Goal: Task Accomplishment & Management: Manage account settings

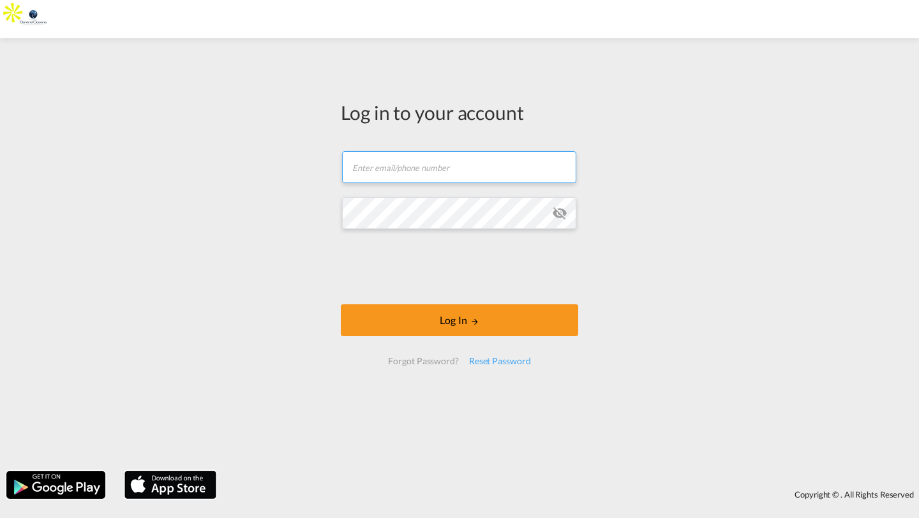
type input "kabilan.v@freightify.com"
click at [408, 164] on input "kabilan.v@freightify.com" at bounding box center [459, 167] width 234 height 32
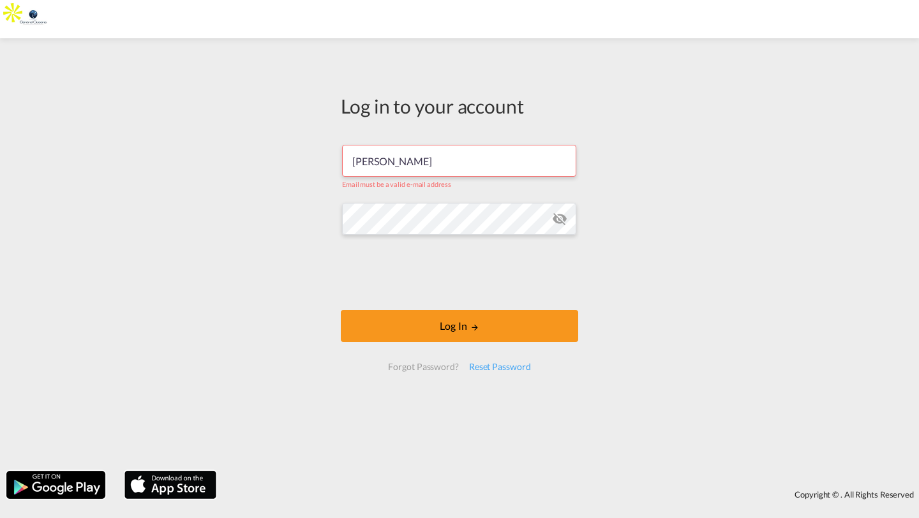
type input "bram.van.olphen@centraloceans.com"
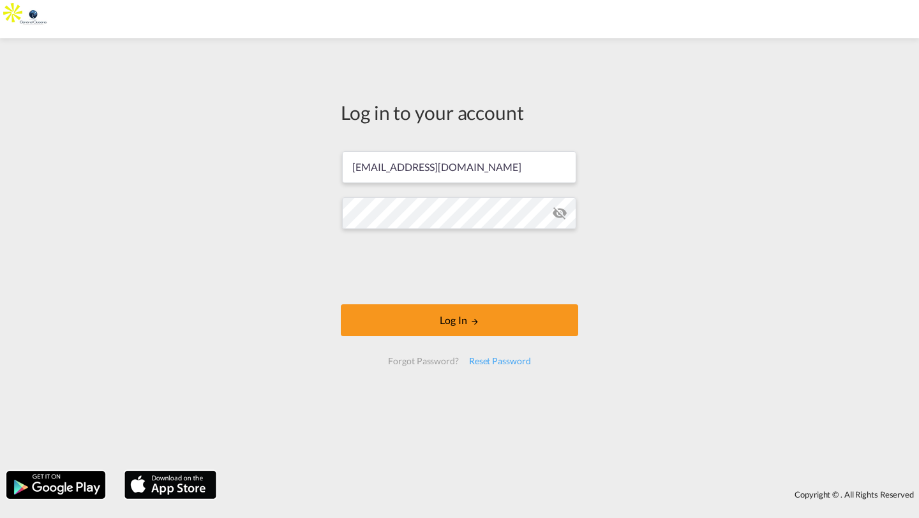
click at [564, 218] on md-icon "icon-eye-off" at bounding box center [559, 212] width 15 height 15
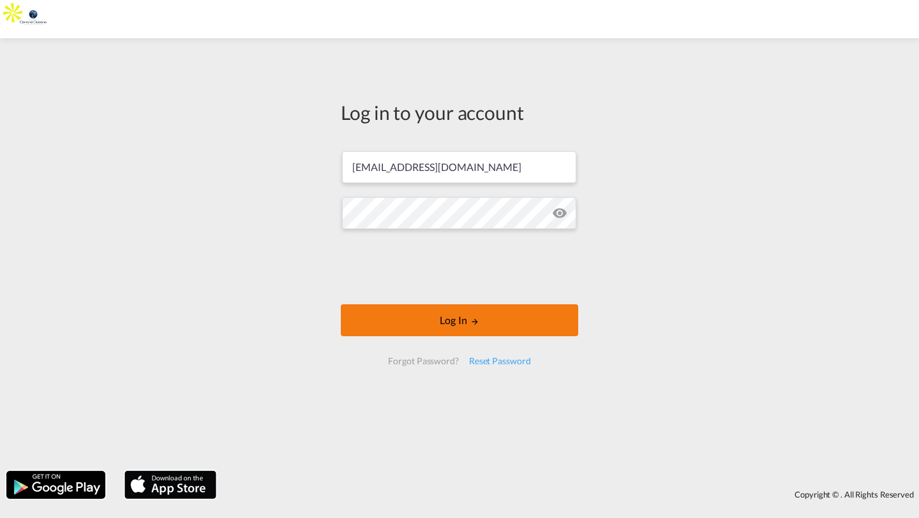
click at [454, 311] on button "Log In" at bounding box center [459, 320] width 237 height 32
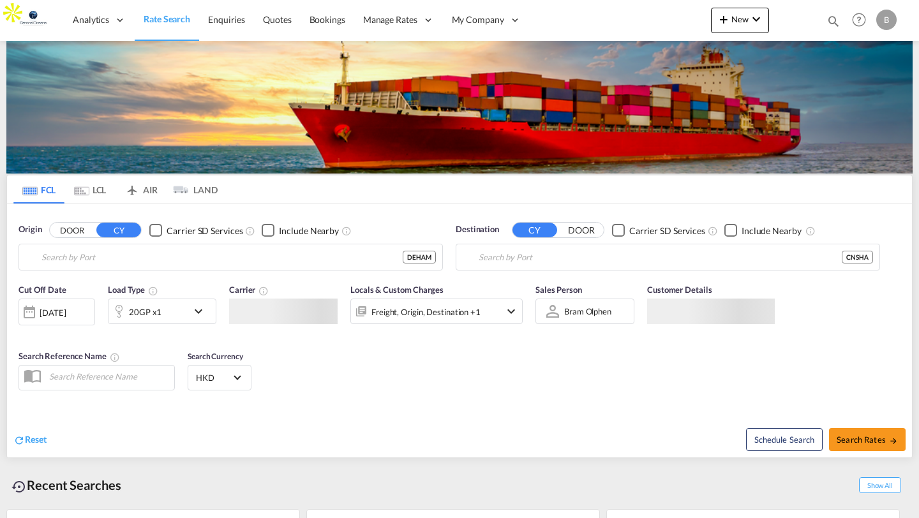
type input "Hamburg, DEHAM"
type input "Shanghai, CNSHA"
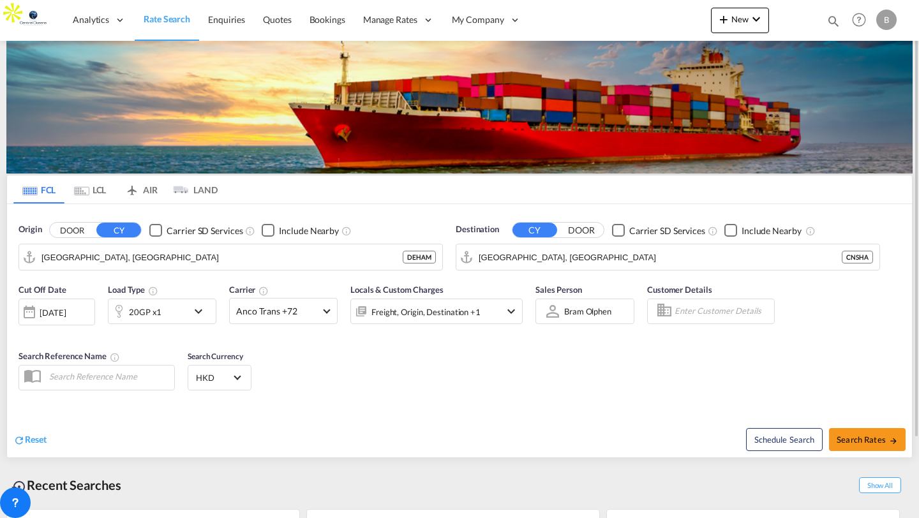
click at [891, 13] on div "B" at bounding box center [886, 20] width 20 height 20
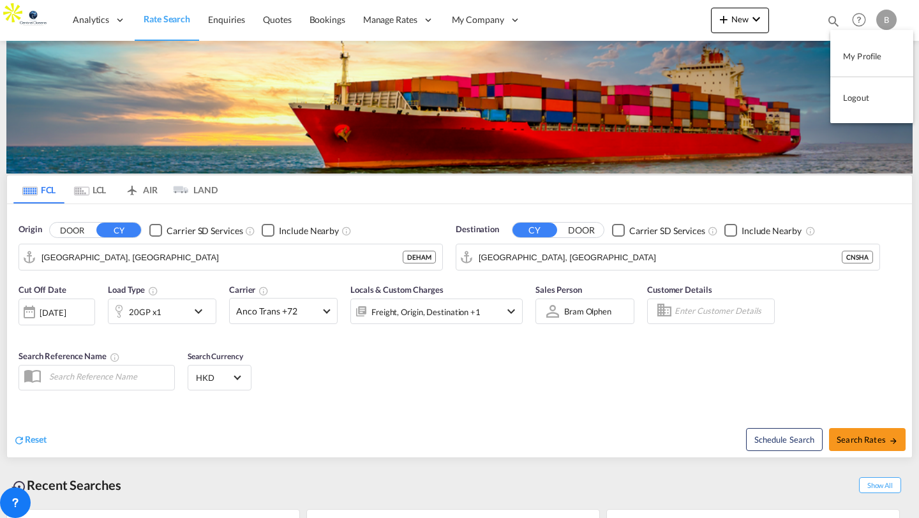
click at [853, 45] on button "My Profile" at bounding box center [871, 56] width 83 height 26
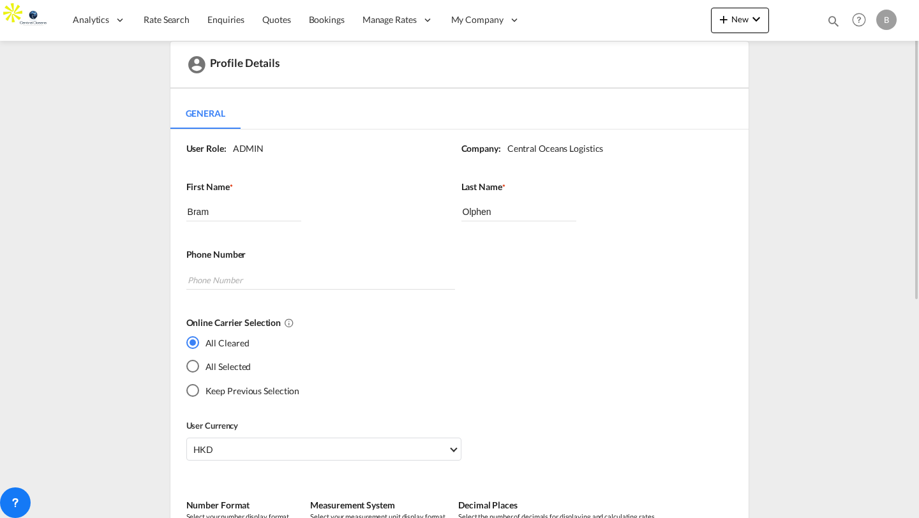
scroll to position [48, 0]
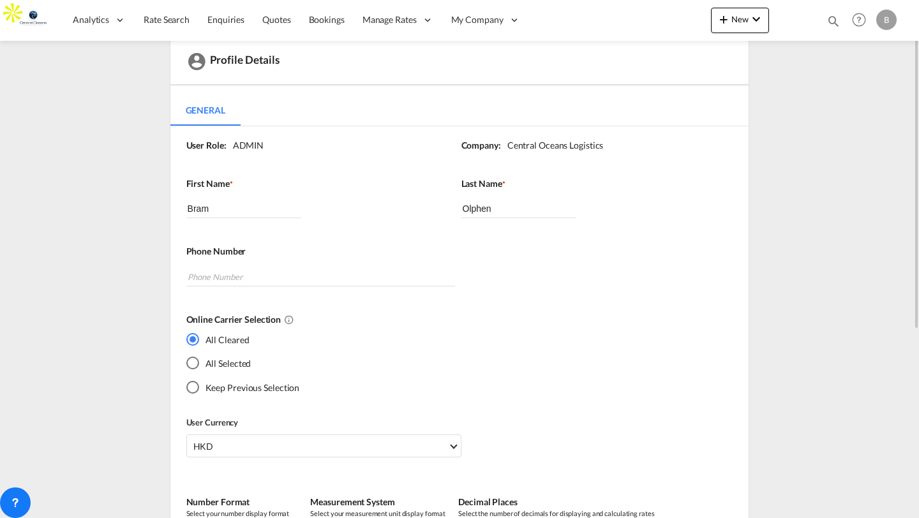
click at [212, 361] on md-radio-button "All Selected" at bounding box center [243, 363] width 114 height 13
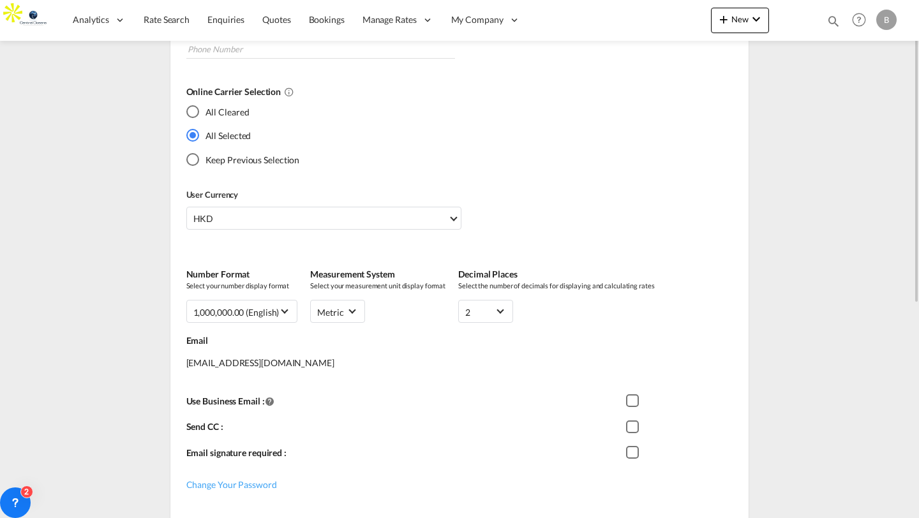
scroll to position [371, 0]
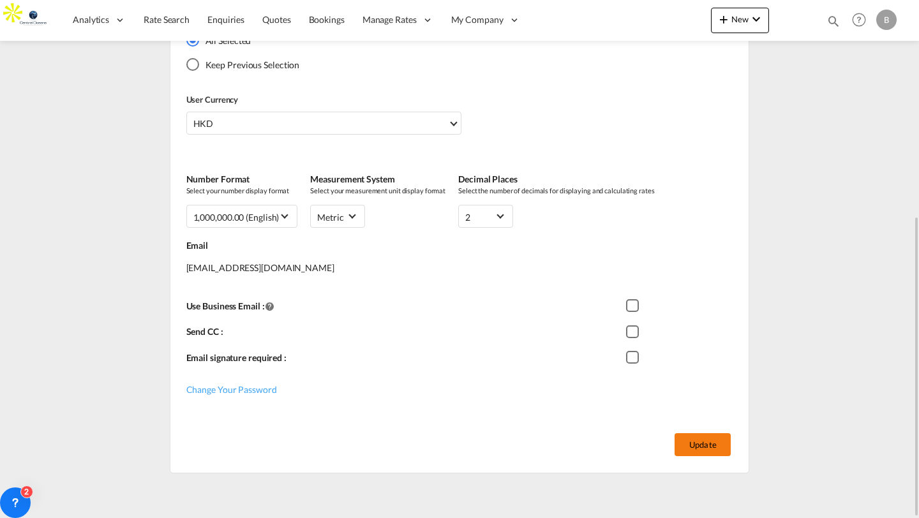
click at [692, 438] on button "Update" at bounding box center [702, 444] width 56 height 23
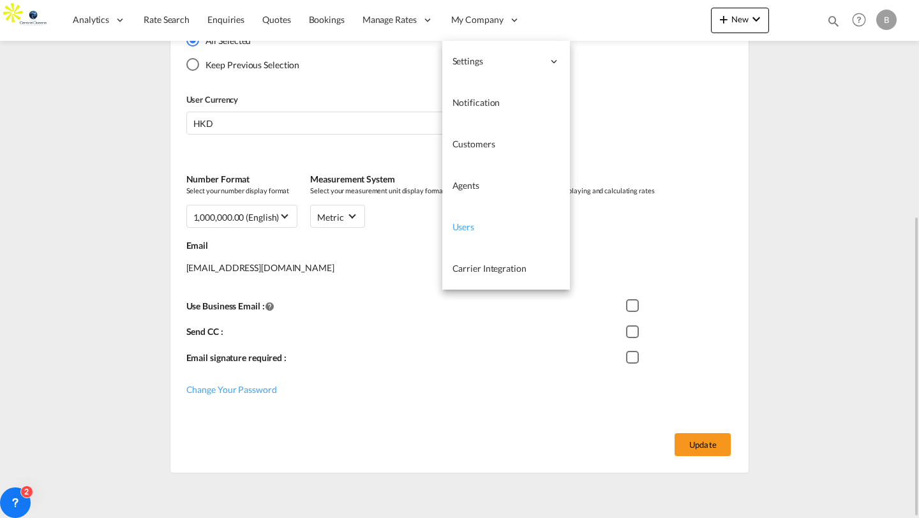
click at [468, 226] on span "Users" at bounding box center [463, 226] width 22 height 11
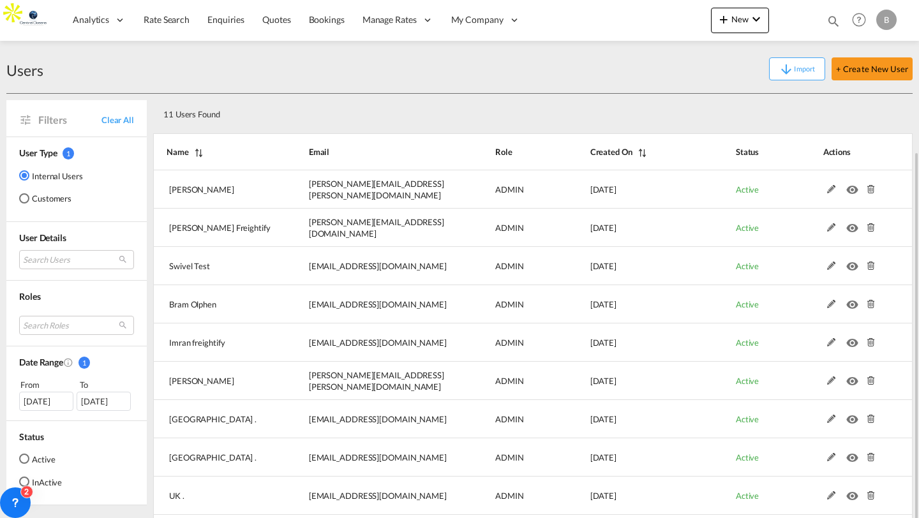
scroll to position [82, 0]
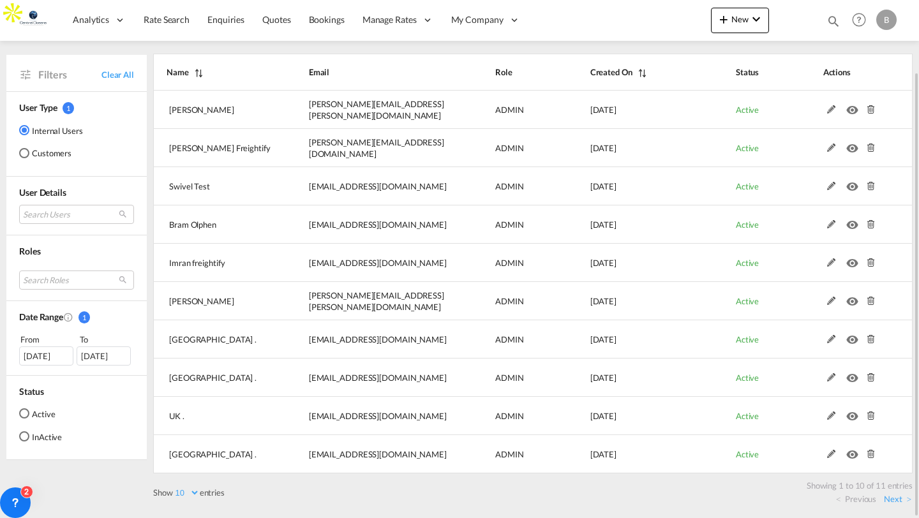
click at [881, 17] on div "B" at bounding box center [886, 20] width 20 height 20
click at [851, 89] on button "Logout" at bounding box center [871, 98] width 83 height 26
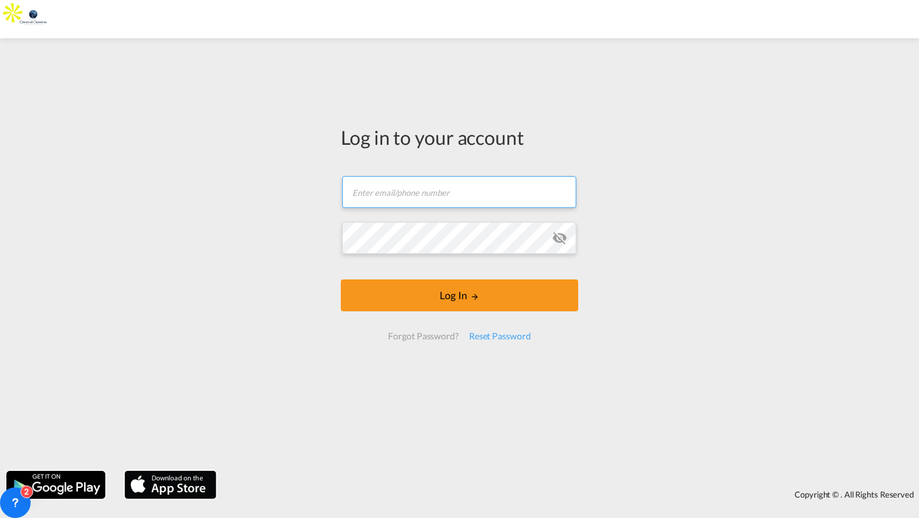
type input "bram.van.olphen@centraloceans.com"
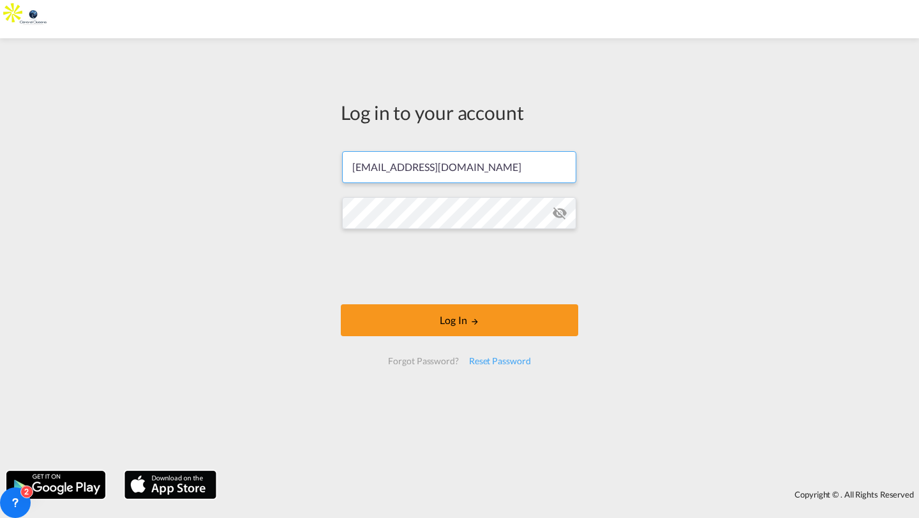
click at [530, 164] on input "bram.van.olphen@centraloceans.com" at bounding box center [459, 167] width 234 height 32
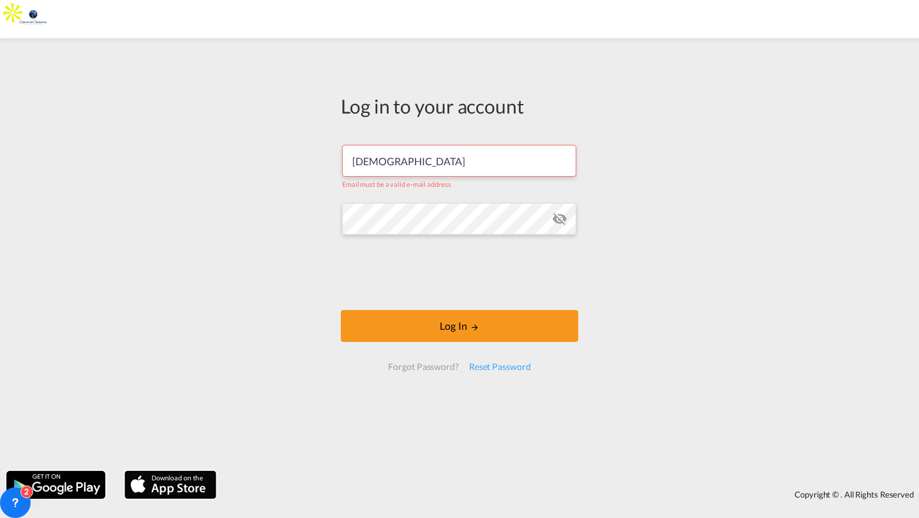
click at [485, 135] on form "shau Email must be a valid e-mail address Log In Forgot Password? Reset Password" at bounding box center [459, 257] width 237 height 251
click at [466, 171] on input "shau" at bounding box center [459, 161] width 234 height 32
type input "shaun.tanner@centraloceans.com"
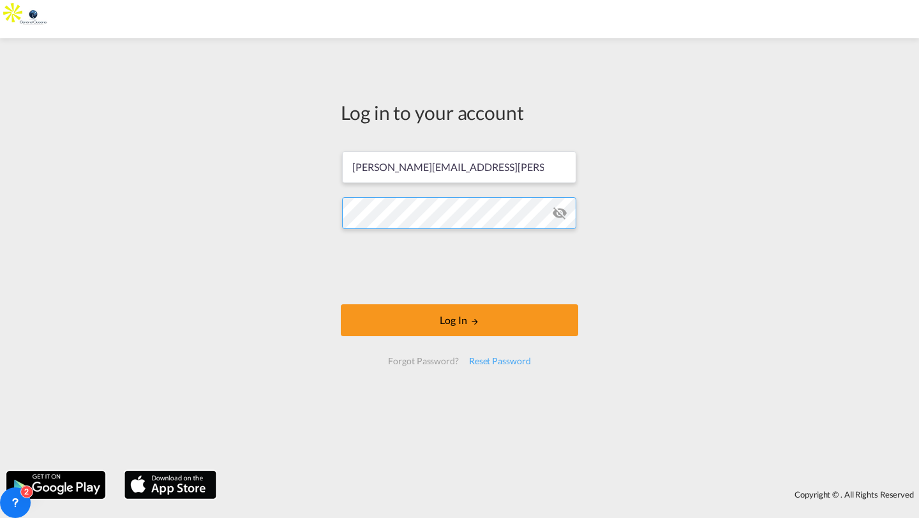
click at [552, 214] on md-icon "icon-eye-off" at bounding box center [559, 212] width 15 height 15
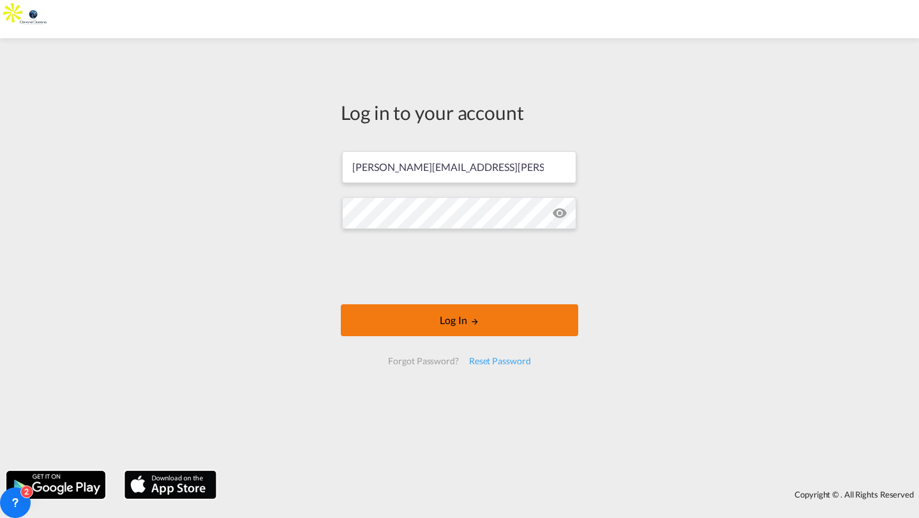
click at [380, 314] on button "Log In" at bounding box center [459, 320] width 237 height 32
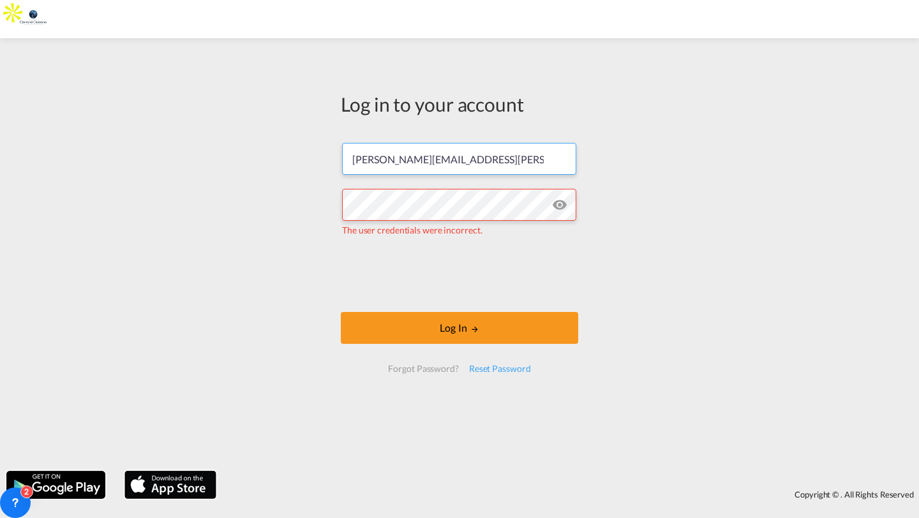
click at [519, 159] on input "shaun.tanner@centraloceans.com" at bounding box center [459, 159] width 234 height 32
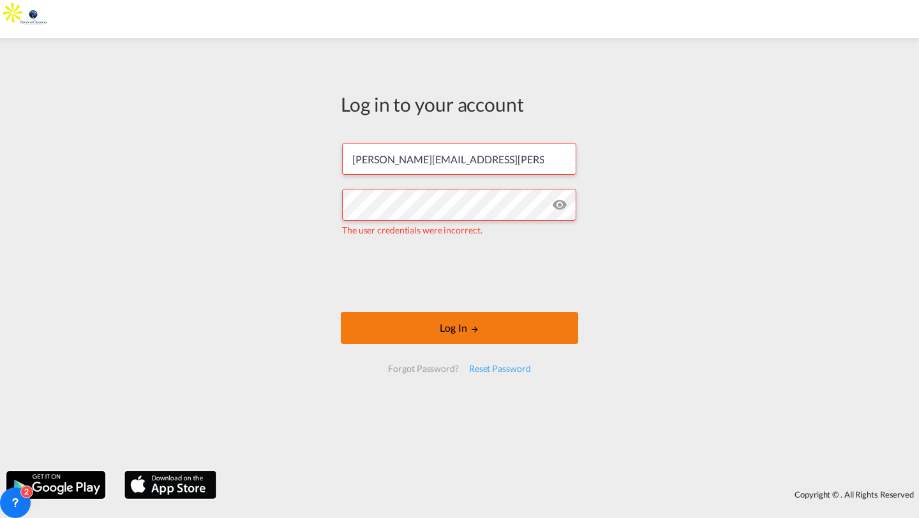
click at [387, 329] on button "Log In" at bounding box center [459, 328] width 237 height 32
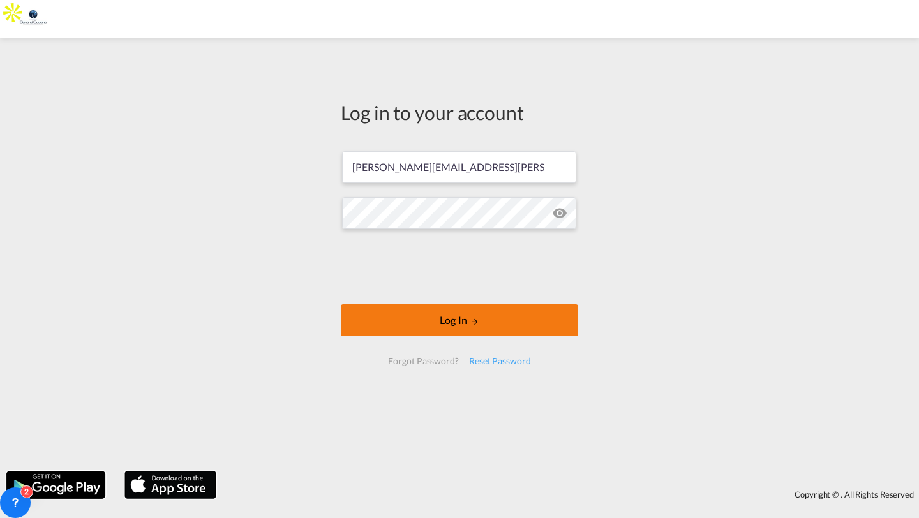
click at [404, 318] on button "Log In" at bounding box center [459, 320] width 237 height 32
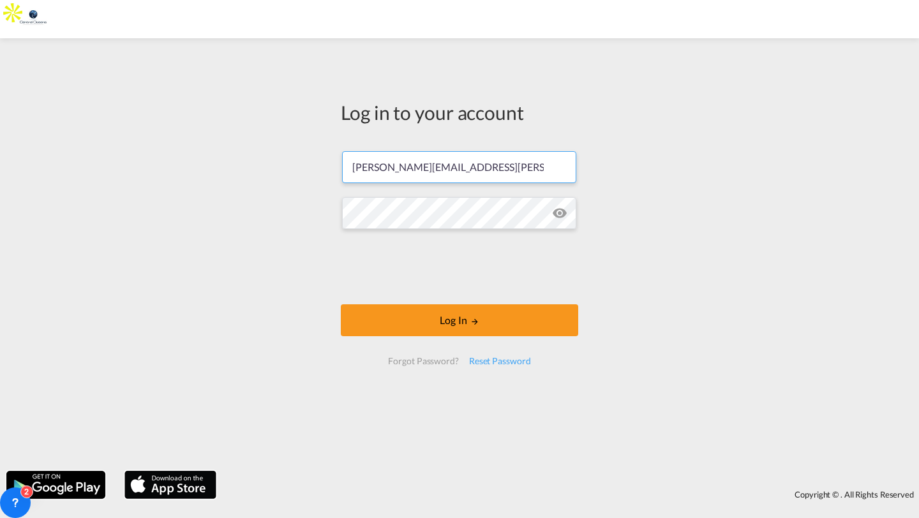
click at [433, 165] on input "shaun.tanner@centraloceans.com" at bounding box center [459, 167] width 234 height 32
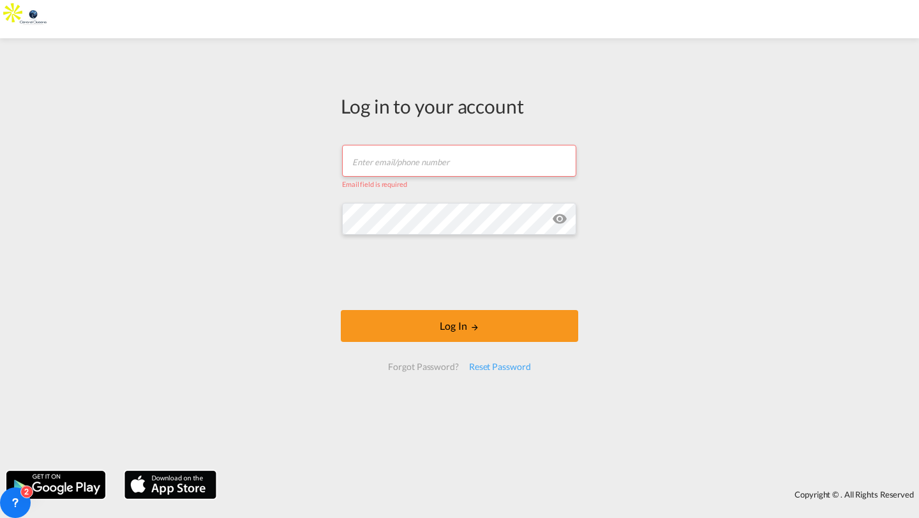
paste input "hongkong@centraloceans.com"
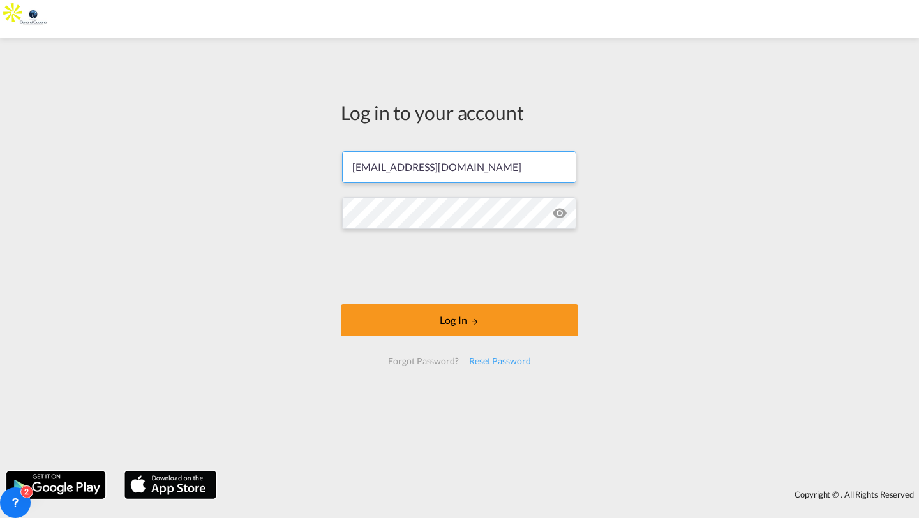
type input "hongkong@centraloceans.com"
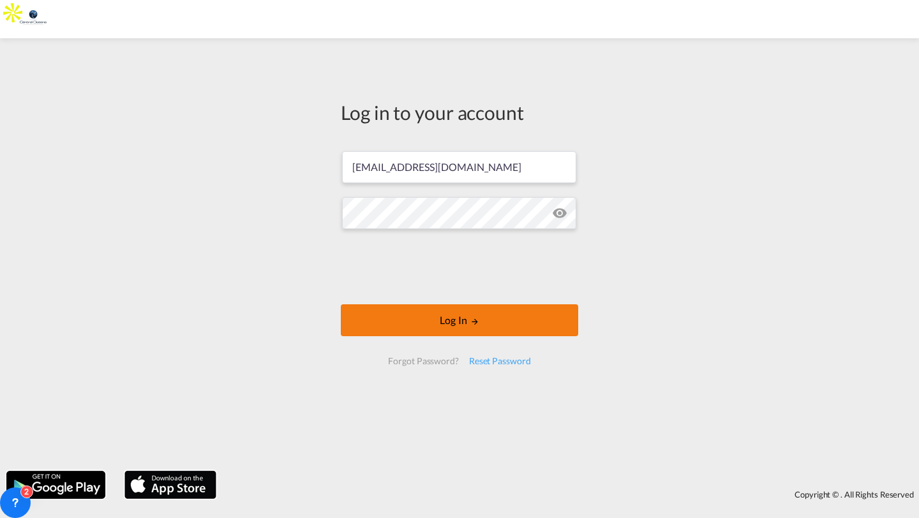
click at [393, 326] on button "Log In" at bounding box center [459, 320] width 237 height 32
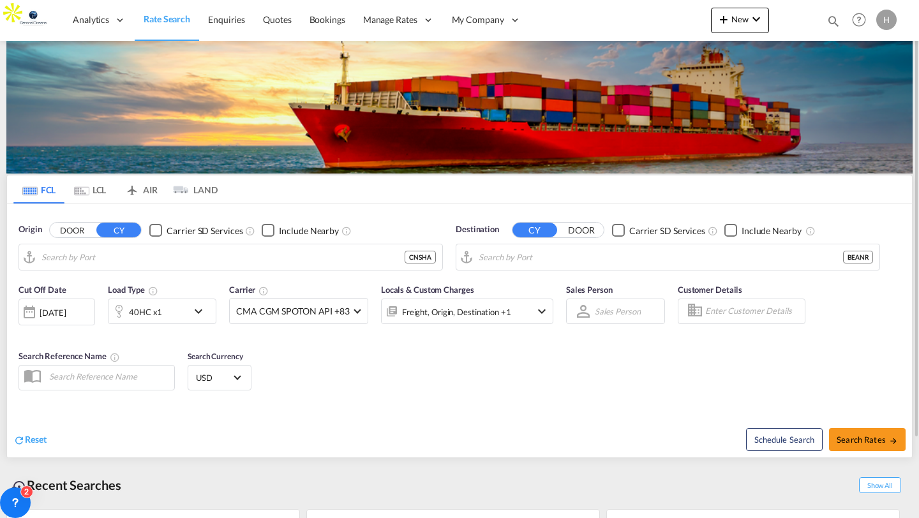
type input "Shanghai, CNSHA"
type input "Antwerp, BEANR"
click at [888, 19] on div "H" at bounding box center [886, 20] width 20 height 20
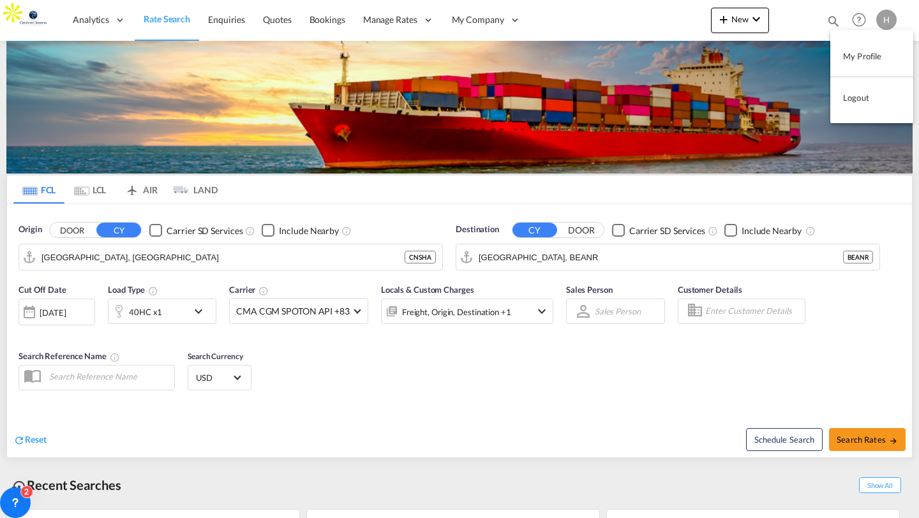
click at [861, 90] on button "Logout" at bounding box center [871, 98] width 83 height 26
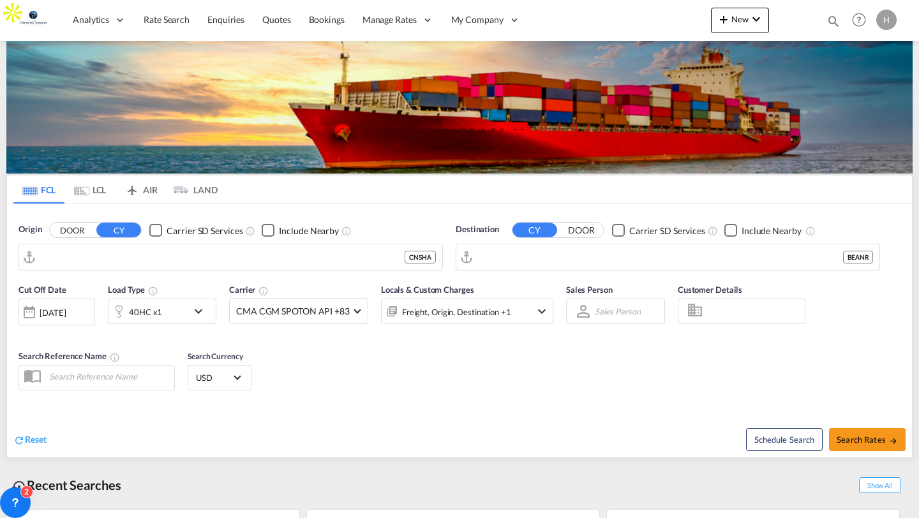
type input "bram.van.olphen@centraloceans.com"
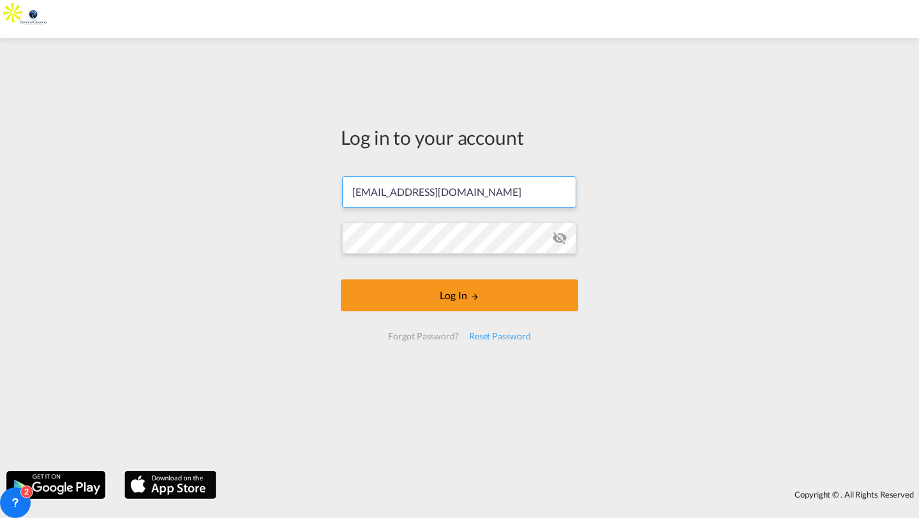
click at [473, 183] on md-input-container "bram.van.olphen@centraloceans.com" at bounding box center [459, 192] width 237 height 34
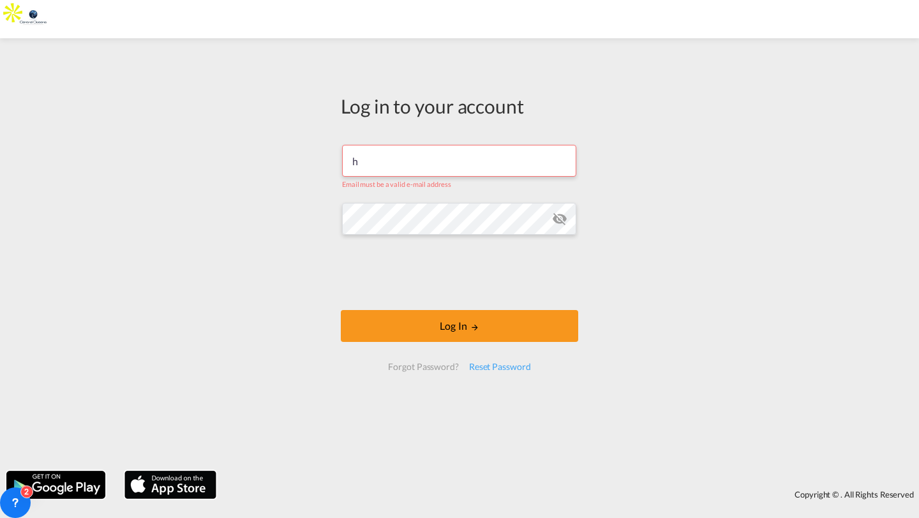
type input "hongkong@centraloceans.com"
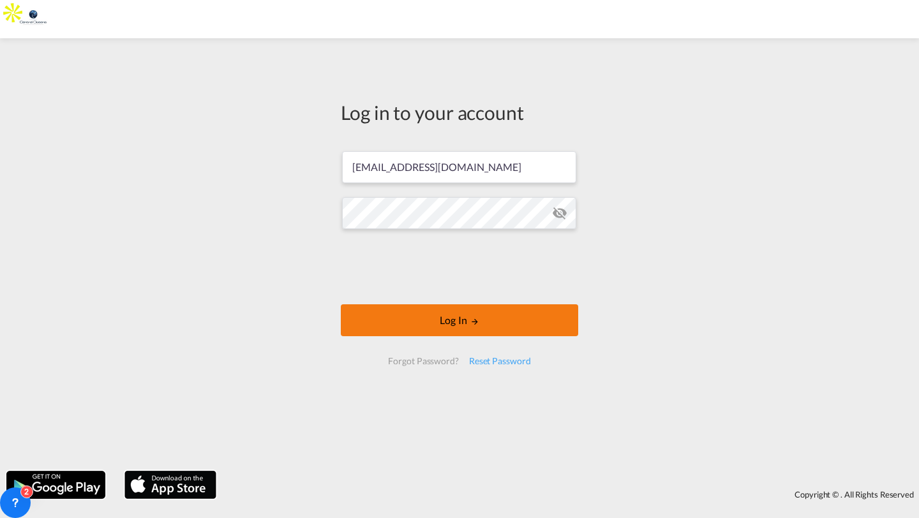
click at [380, 315] on button "Log In" at bounding box center [459, 320] width 237 height 32
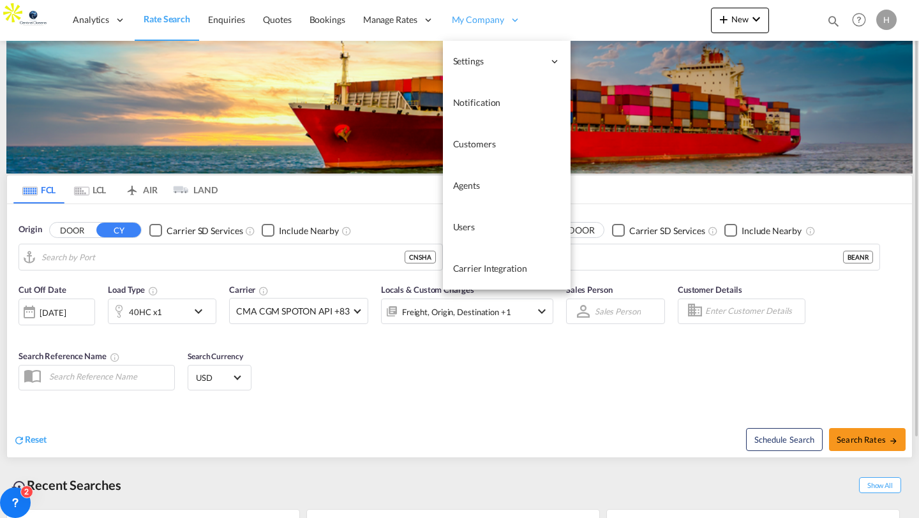
type input "Shanghai, CNSHA"
type input "Antwerp, BEANR"
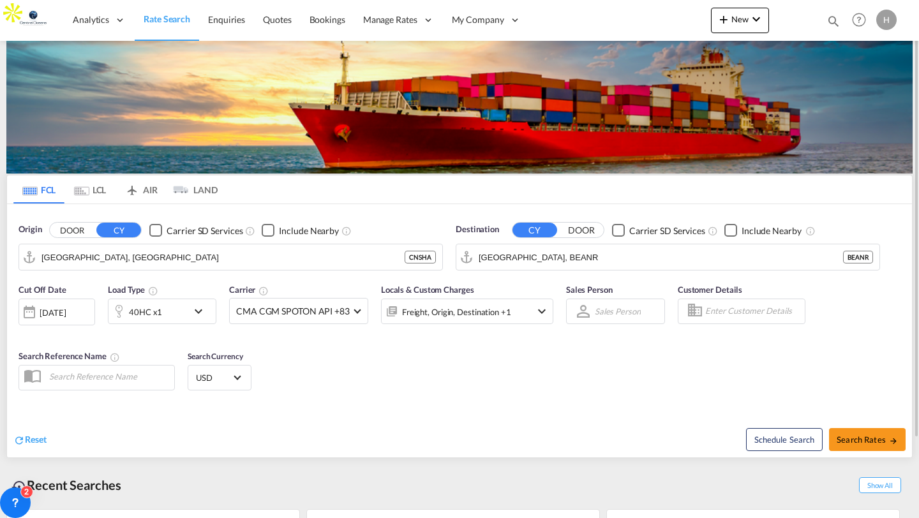
click at [886, 13] on div "H" at bounding box center [886, 20] width 20 height 20
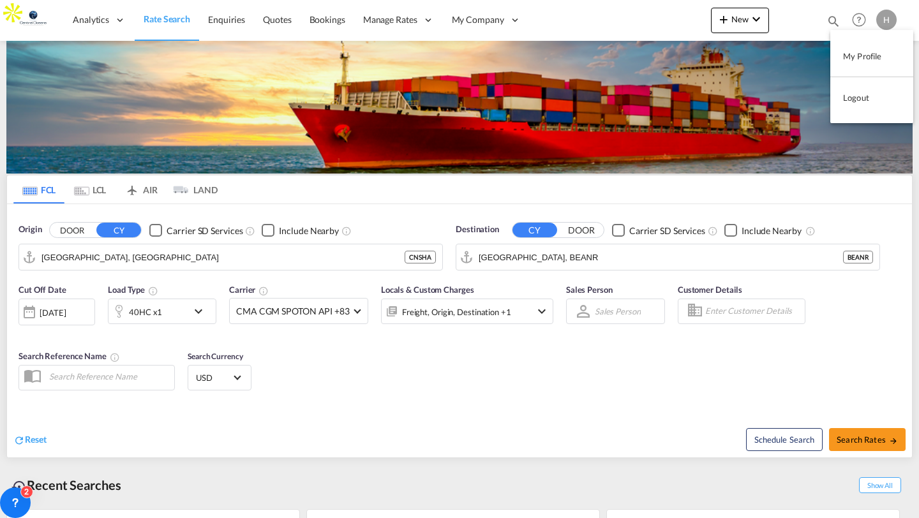
click at [861, 55] on button "My Profile" at bounding box center [871, 56] width 83 height 26
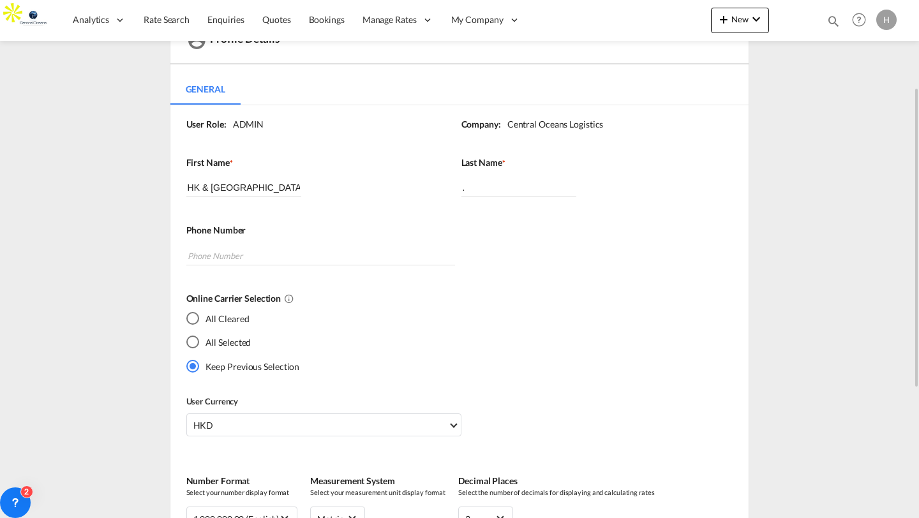
scroll to position [143, 0]
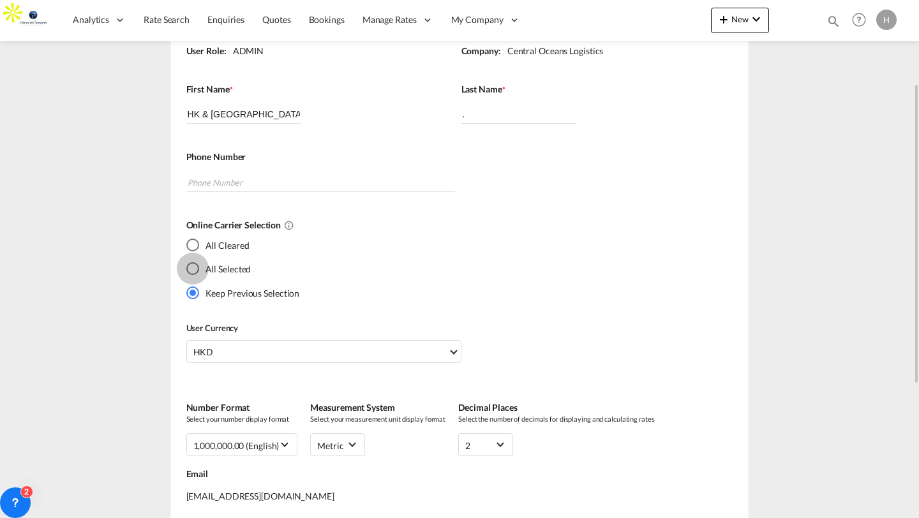
click at [193, 268] on div "All Selected" at bounding box center [192, 268] width 13 height 13
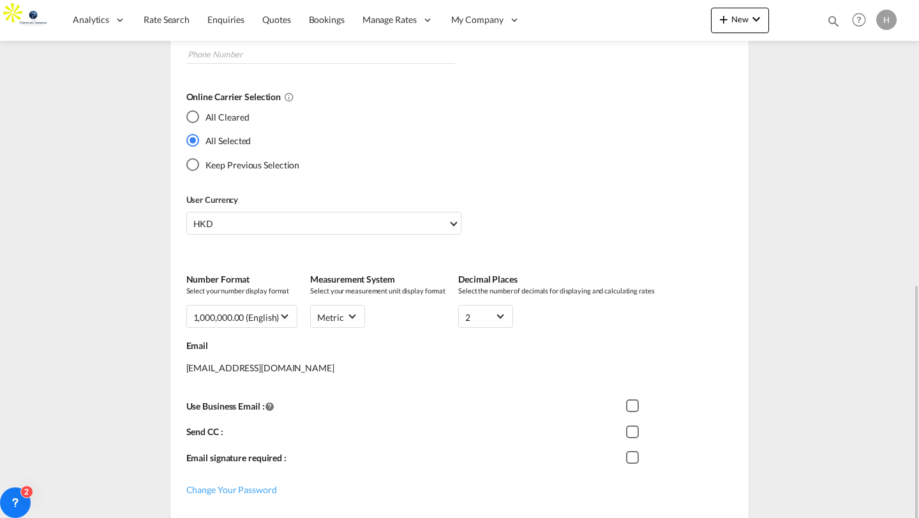
scroll to position [371, 0]
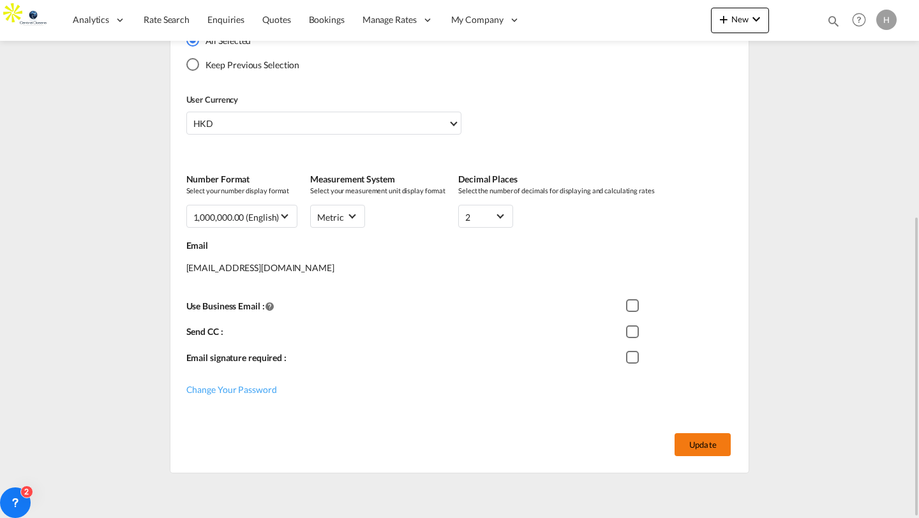
click at [699, 438] on button "Update" at bounding box center [702, 444] width 56 height 23
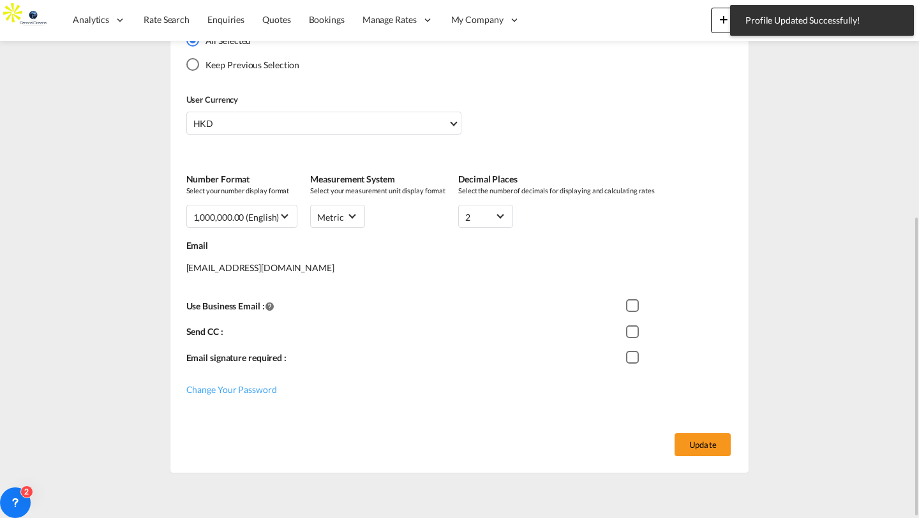
click at [807, 88] on div "Profile Details General General User Role: ADMIN Company: Central Oceans Logist…" at bounding box center [459, 94] width 906 height 759
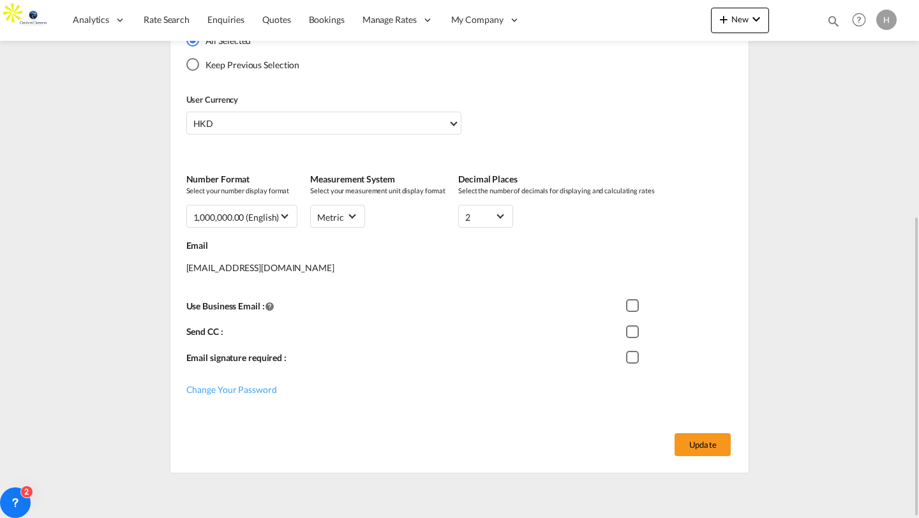
click at [884, 15] on div "H" at bounding box center [886, 20] width 20 height 20
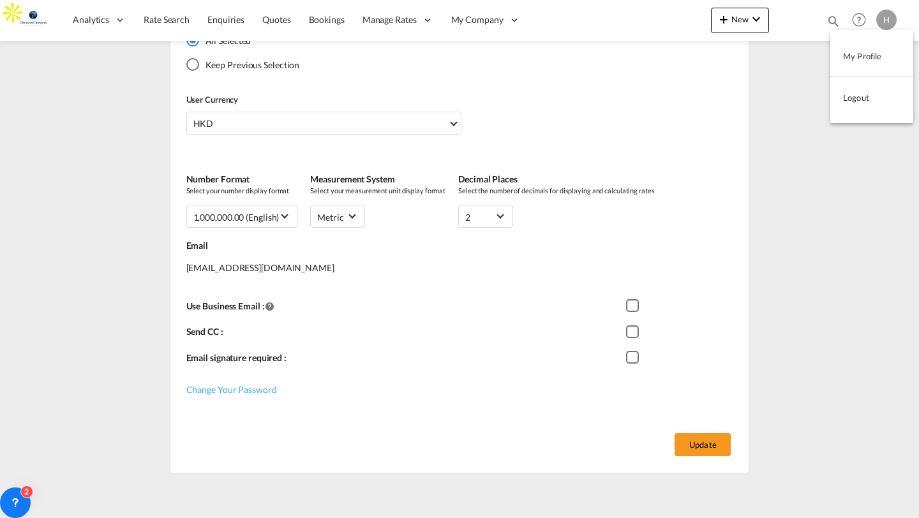
click at [861, 104] on button "Logout" at bounding box center [871, 98] width 83 height 26
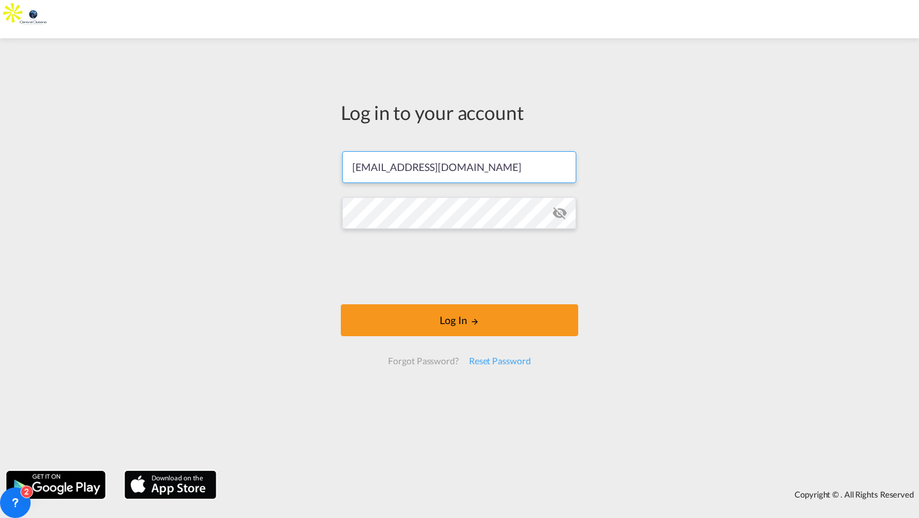
click at [516, 160] on input "hongkong@centraloceans.com" at bounding box center [459, 167] width 234 height 32
type input "\"
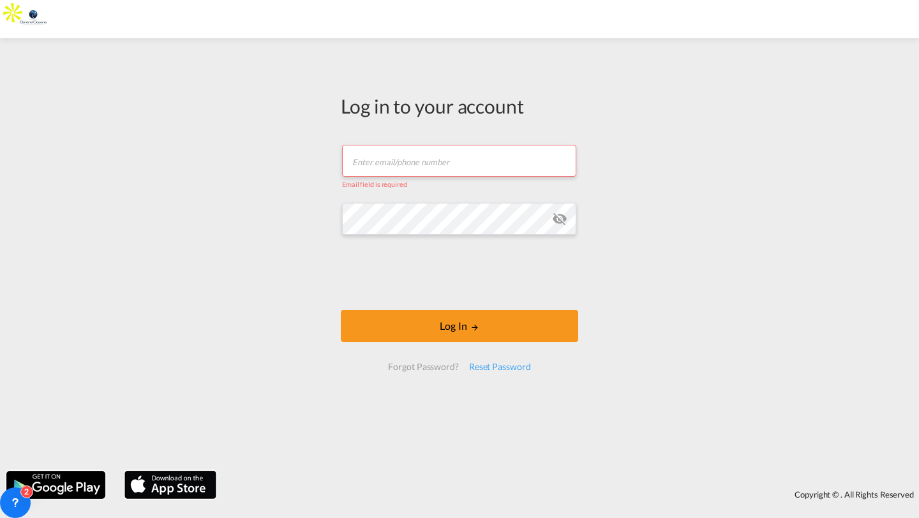
paste input "thailand@centraloceans.com"
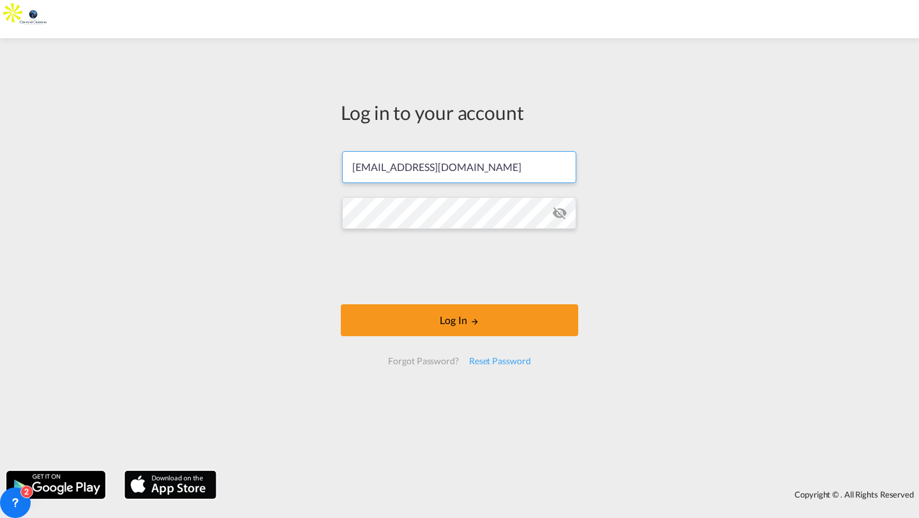
type input "thailand@centraloceans.com"
click at [565, 211] on md-icon "icon-eye-off" at bounding box center [559, 212] width 15 height 15
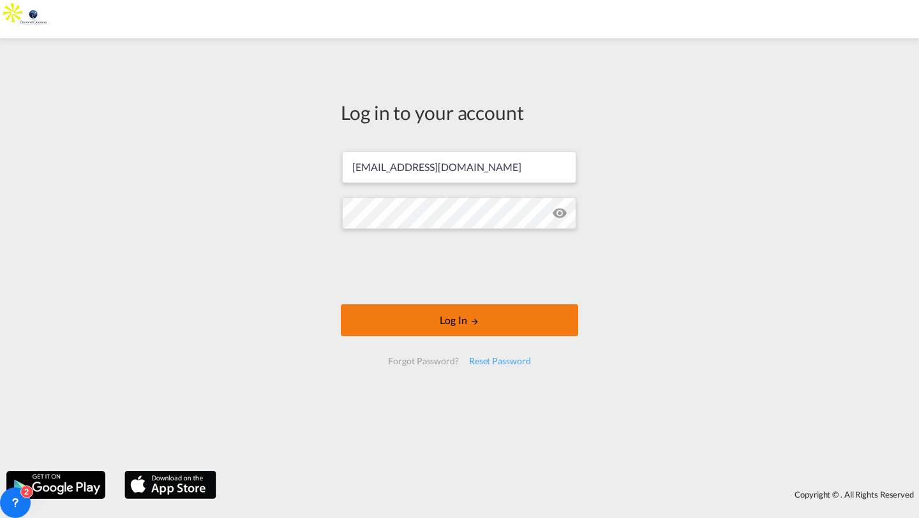
click at [461, 325] on button "Log In" at bounding box center [459, 320] width 237 height 32
click at [449, 320] on button "Log In" at bounding box center [459, 320] width 237 height 32
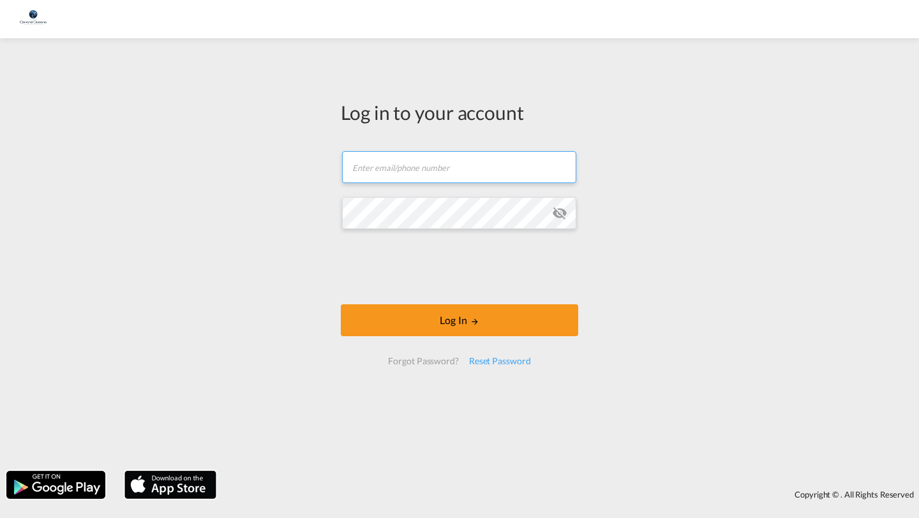
type input "[EMAIL_ADDRESS][DOMAIN_NAME]"
click at [476, 166] on input "[EMAIL_ADDRESS][DOMAIN_NAME]" at bounding box center [459, 167] width 234 height 32
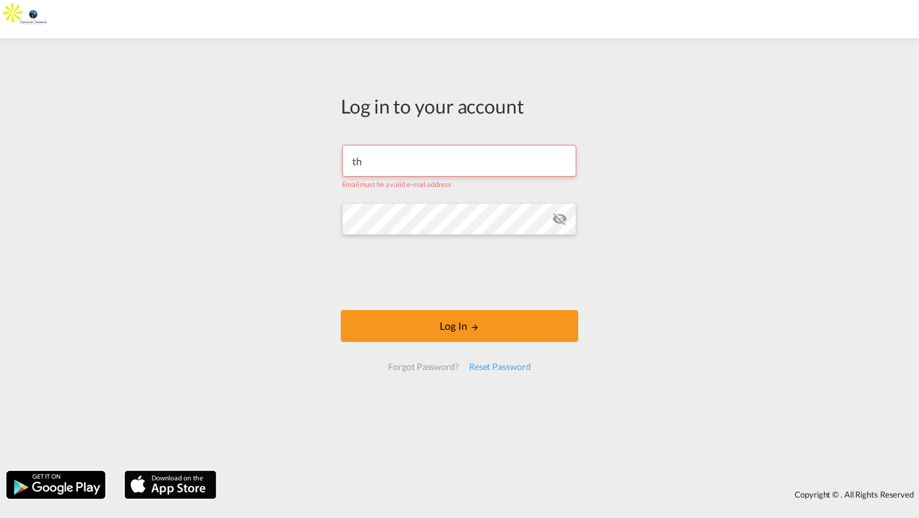
type input "[EMAIL_ADDRESS][DOMAIN_NAME]"
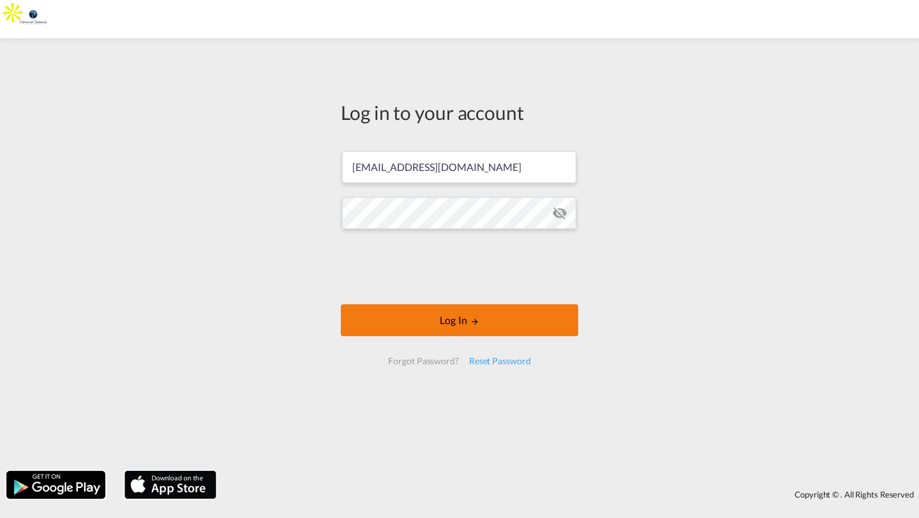
click at [389, 324] on button "Log In" at bounding box center [459, 320] width 237 height 32
click at [453, 324] on button "Log In" at bounding box center [459, 320] width 237 height 32
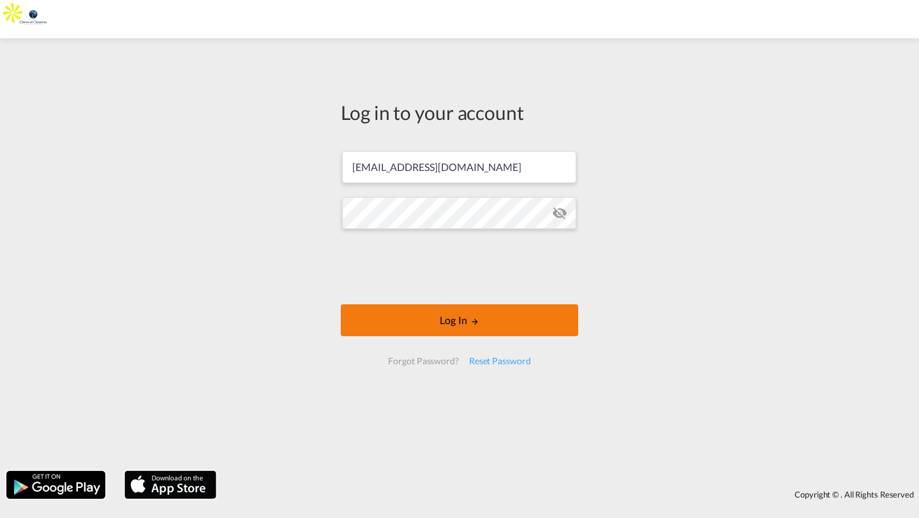
click at [457, 316] on button "Log In" at bounding box center [459, 320] width 237 height 32
